Goal: Task Accomplishment & Management: Use online tool/utility

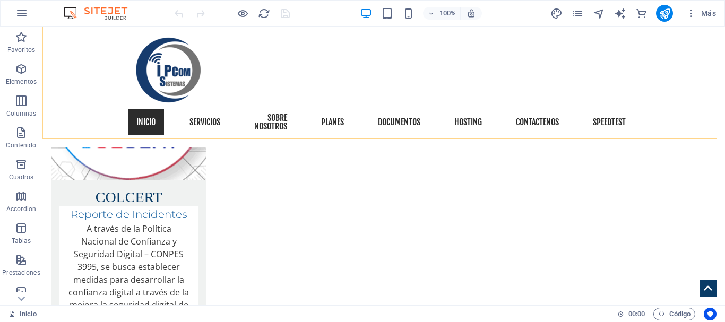
scroll to position [2318, 0]
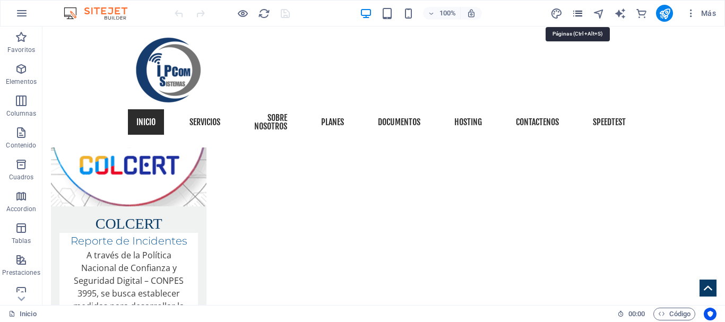
click at [576, 11] on icon "pages" at bounding box center [578, 13] width 12 height 12
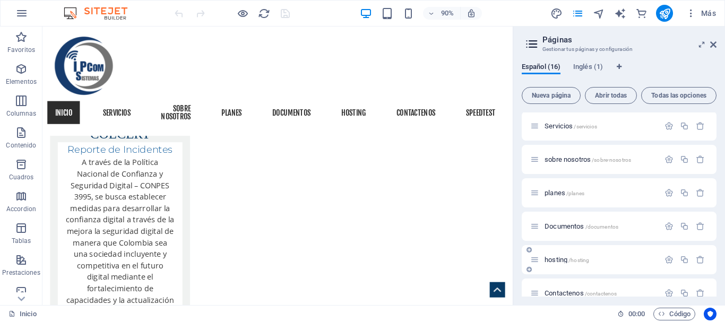
scroll to position [53, 0]
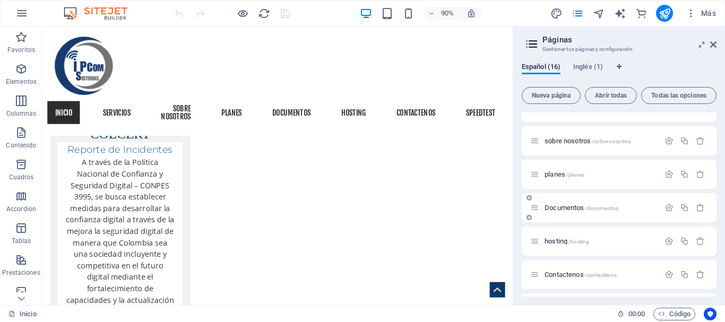
click at [603, 209] on span "/documentos" at bounding box center [601, 208] width 33 height 6
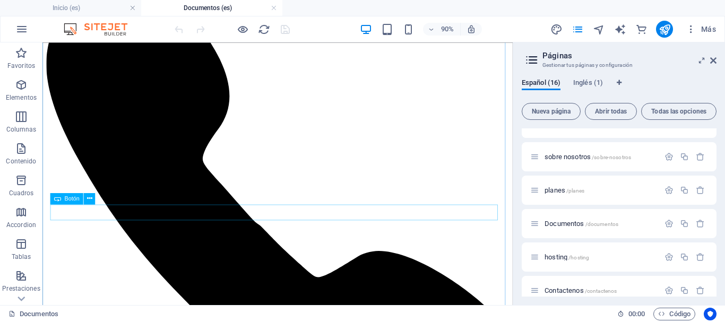
scroll to position [849, 0]
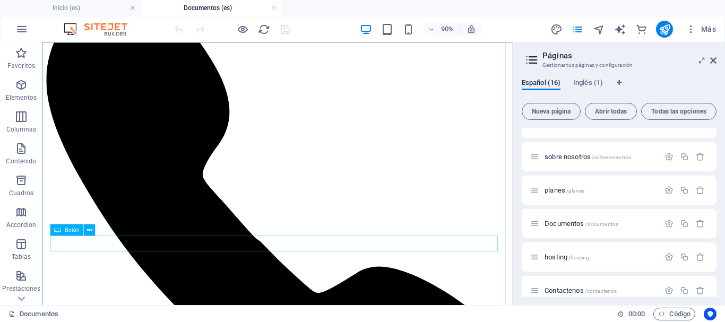
click at [87, 231] on icon at bounding box center [89, 230] width 5 height 10
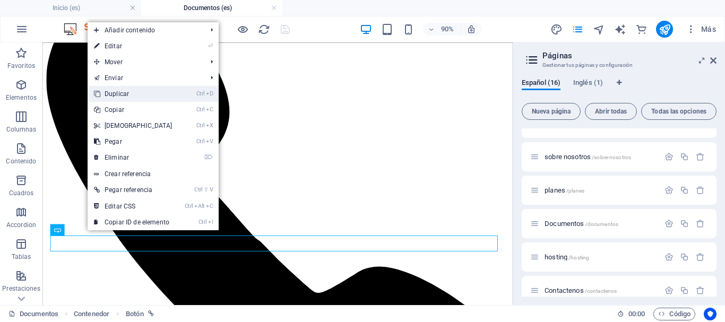
click at [128, 94] on link "Ctrl D Duplicar" at bounding box center [133, 94] width 91 height 16
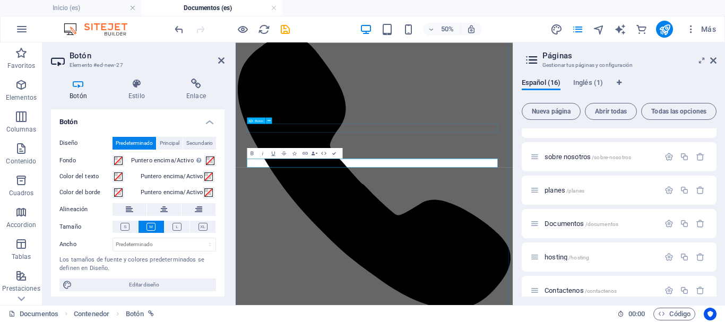
scroll to position [851, 0]
click at [712, 59] on icon at bounding box center [713, 60] width 6 height 8
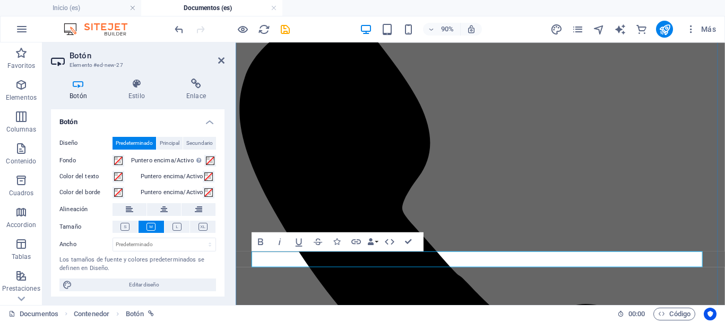
drag, startPoint x: 410, startPoint y: 239, endPoint x: 434, endPoint y: 185, distance: 59.7
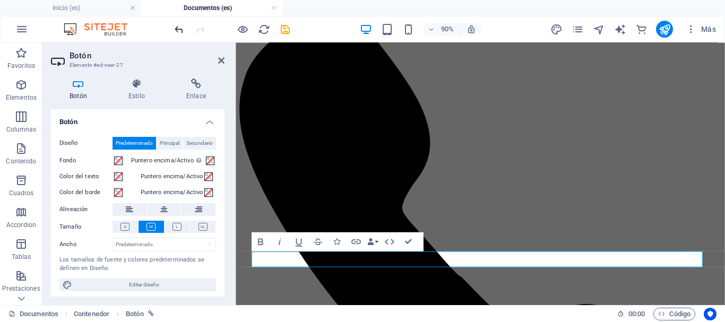
click at [174, 30] on icon "undo" at bounding box center [179, 29] width 12 height 12
drag, startPoint x: 524, startPoint y: 283, endPoint x: 561, endPoint y: 284, distance: 36.6
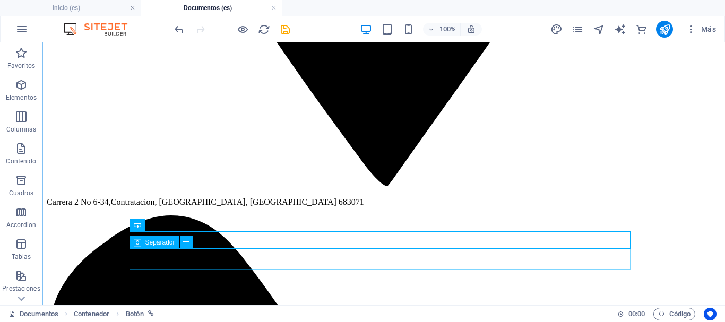
scroll to position [904, 0]
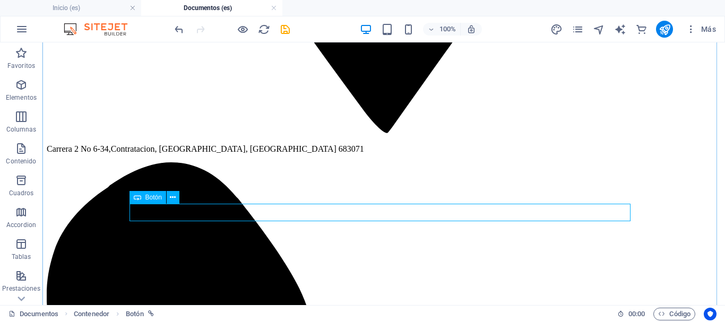
drag, startPoint x: 175, startPoint y: 196, endPoint x: 304, endPoint y: 152, distance: 136.1
click at [175, 196] on icon at bounding box center [173, 197] width 6 height 11
click at [170, 196] on icon at bounding box center [173, 197] width 6 height 11
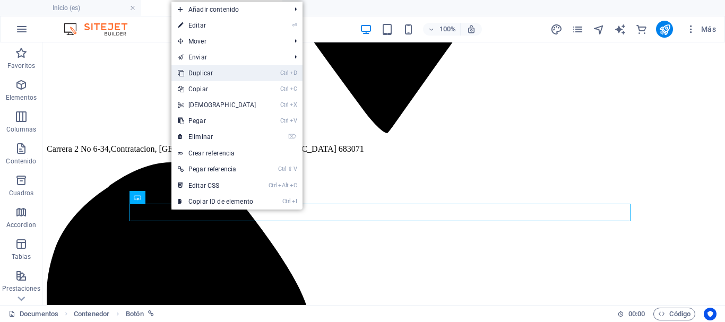
drag, startPoint x: 210, startPoint y: 72, endPoint x: 375, endPoint y: 29, distance: 170.2
click at [210, 72] on link "Ctrl D Duplicar" at bounding box center [216, 73] width 91 height 16
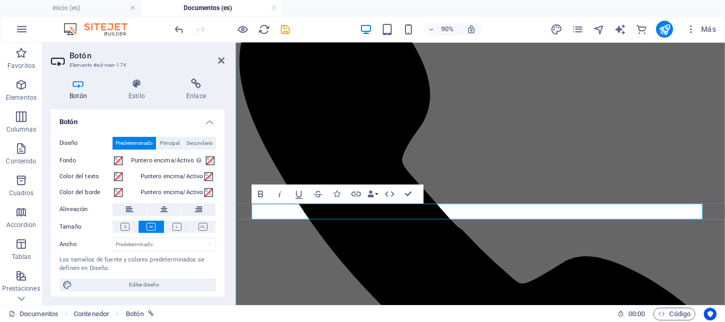
click at [356, 197] on icon "button" at bounding box center [356, 194] width 12 height 12
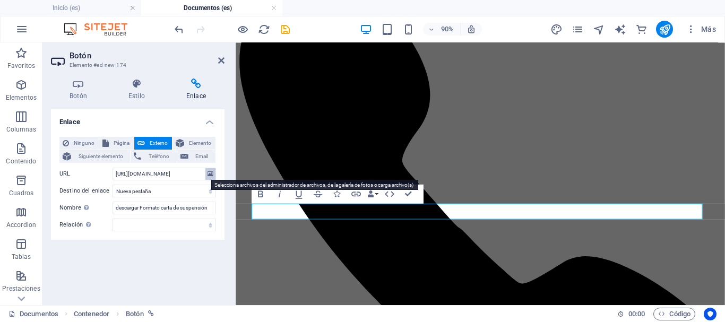
click at [210, 174] on icon at bounding box center [211, 174] width 6 height 12
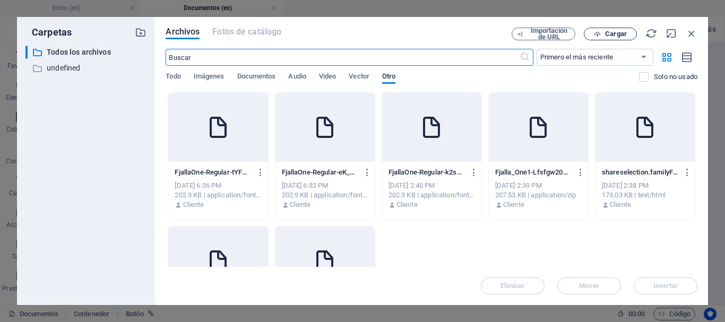
click at [613, 34] on span "Cargar" at bounding box center [616, 34] width 22 height 6
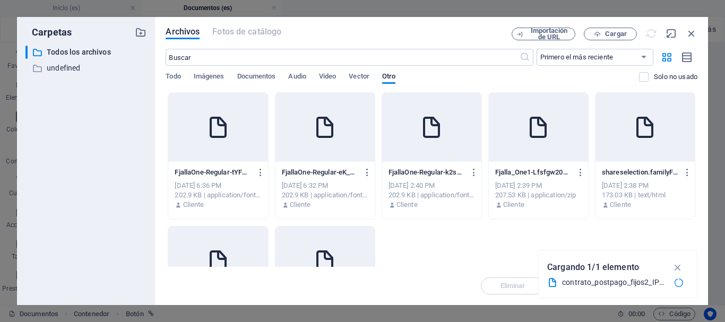
type input "[URL][DOMAIN_NAME]"
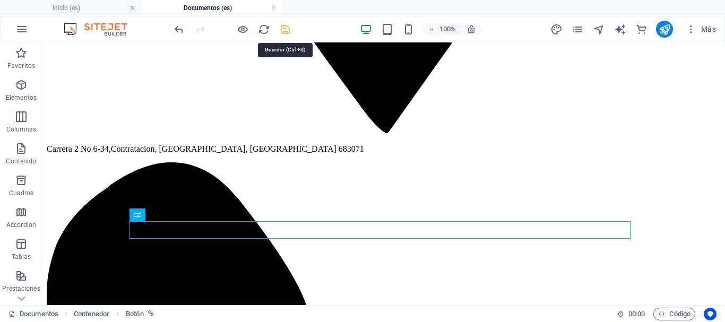
click at [288, 28] on icon "save" at bounding box center [285, 29] width 12 height 12
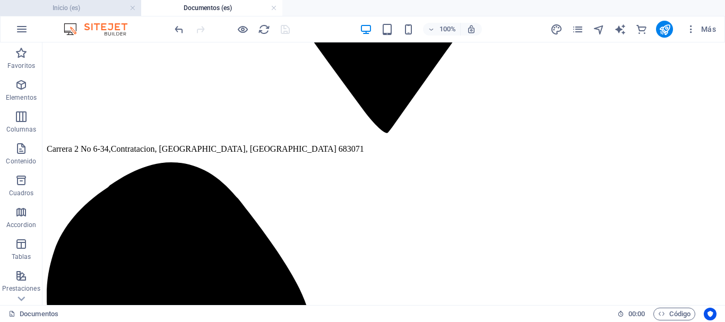
click at [99, 8] on h4 "Inicio (es)" at bounding box center [70, 8] width 141 height 12
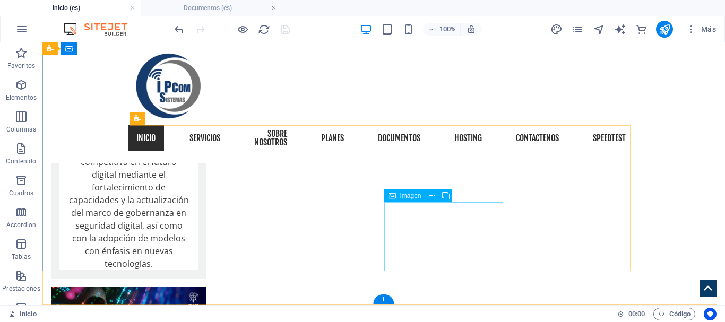
scroll to position [2546, 0]
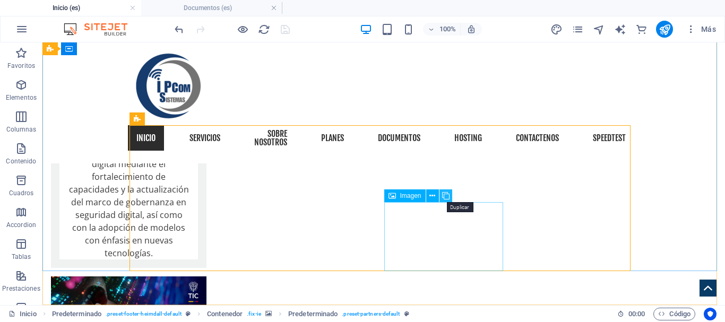
click at [446, 197] on icon at bounding box center [445, 196] width 7 height 11
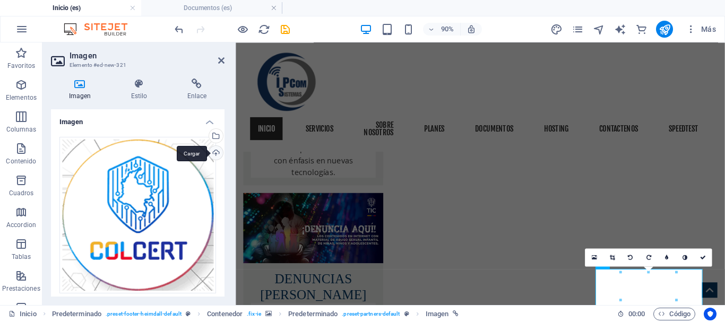
click at [212, 152] on div "Cargar" at bounding box center [215, 154] width 16 height 16
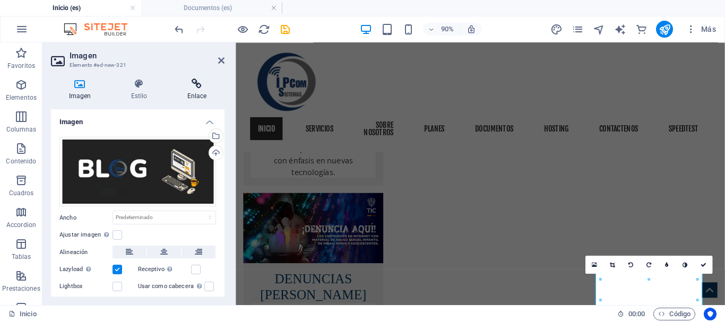
click at [196, 89] on icon at bounding box center [196, 84] width 55 height 11
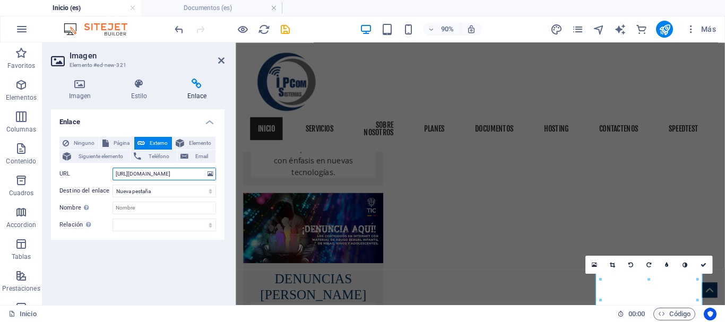
scroll to position [0, 29]
drag, startPoint x: 115, startPoint y: 175, endPoint x: 203, endPoint y: 175, distance: 87.6
click at [203, 175] on input "[URL][DOMAIN_NAME]" at bounding box center [164, 174] width 103 height 13
paste input "[URL][DOMAIN_NAME]"
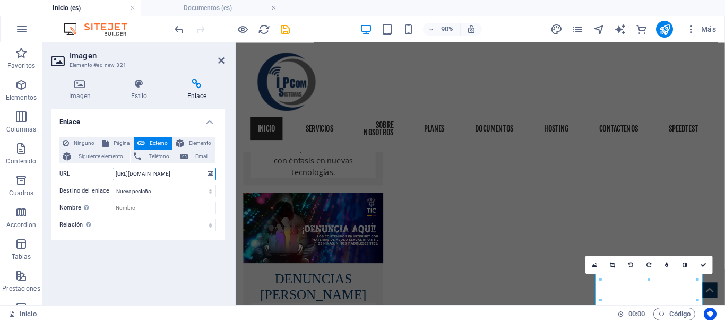
scroll to position [0, 7]
type input "[URL][DOMAIN_NAME]"
click at [286, 30] on icon "save" at bounding box center [285, 29] width 12 height 12
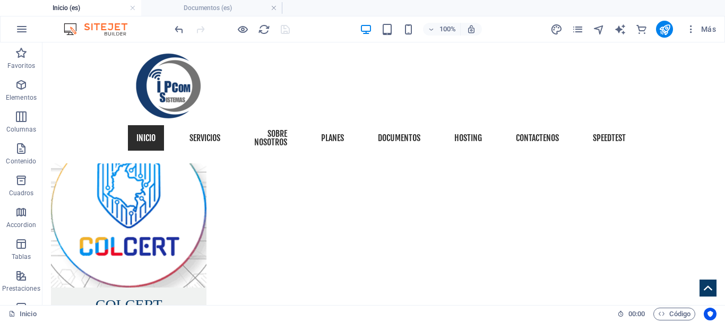
scroll to position [2174, 0]
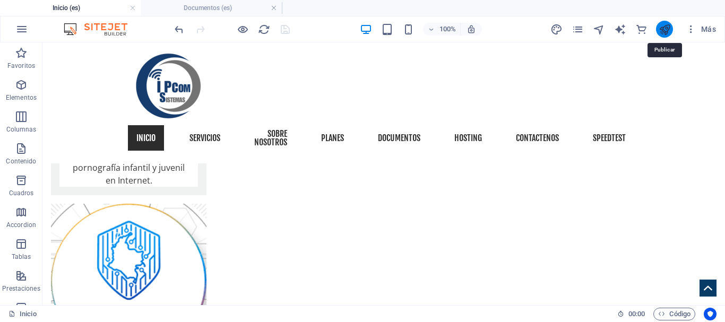
click at [668, 29] on icon "publish" at bounding box center [665, 29] width 12 height 12
